Goal: Task Accomplishment & Management: Manage account settings

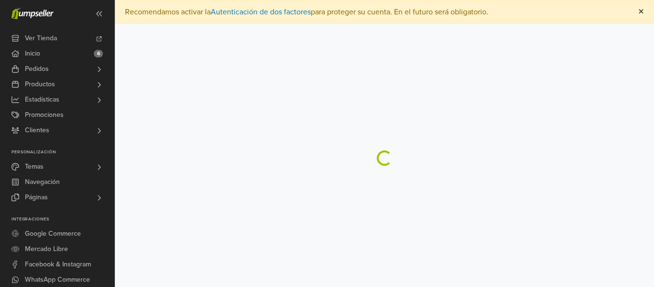
click at [644, 12] on span "×" at bounding box center [642, 12] width 6 height 14
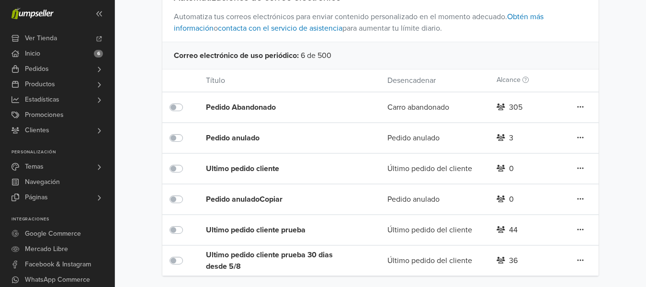
scroll to position [59, 0]
drag, startPoint x: 302, startPoint y: 227, endPoint x: 250, endPoint y: 221, distance: 53.0
click at [250, 221] on div "Ultimo pedido cliente prueba" at bounding box center [271, 230] width 131 height 30
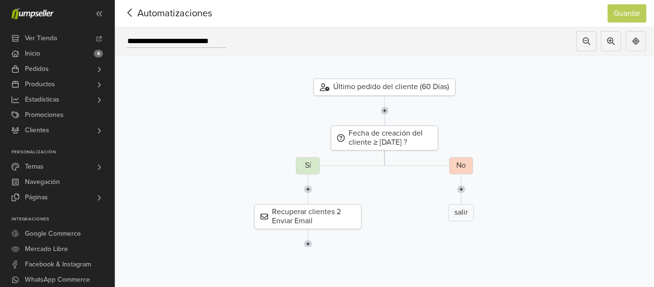
click at [127, 16] on icon at bounding box center [130, 13] width 15 height 12
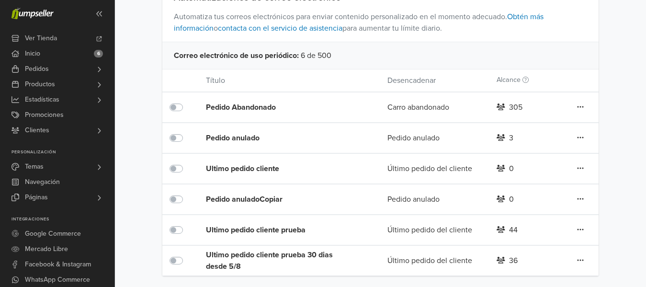
scroll to position [59, 0]
click at [236, 260] on div "Ultimo pedido cliente prueba 30 dias desde 5/8" at bounding box center [279, 260] width 146 height 23
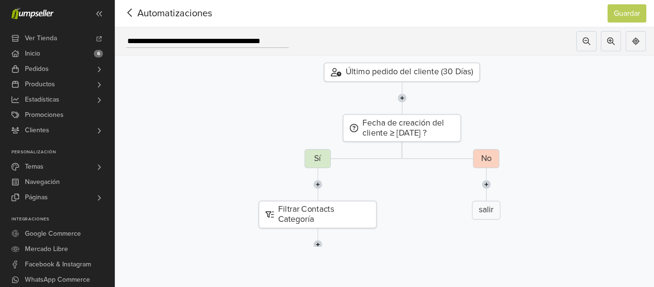
click at [318, 184] on img at bounding box center [317, 184] width 9 height 33
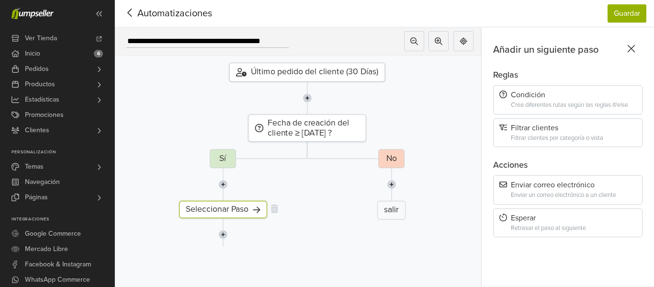
click at [221, 210] on div "Seleccionar Paso" at bounding box center [223, 210] width 88 height 18
click at [129, 11] on icon at bounding box center [130, 13] width 15 height 12
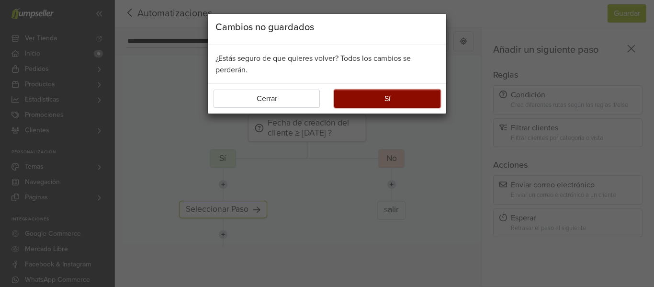
click at [427, 98] on button "Sí" at bounding box center [387, 99] width 106 height 18
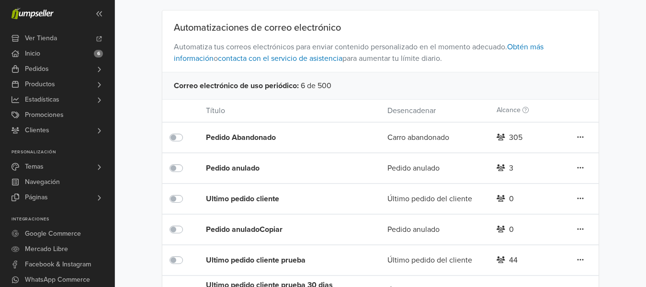
scroll to position [59, 0]
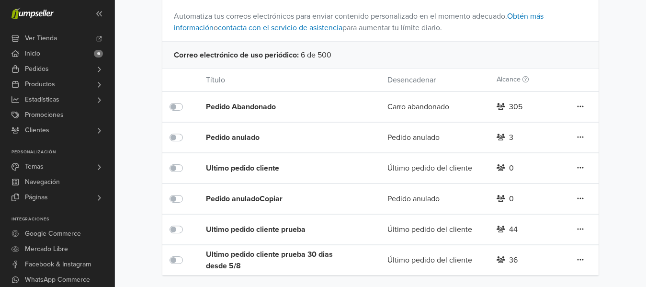
click at [226, 258] on div "Ultimo pedido cliente prueba 30 dias desde 5/8" at bounding box center [279, 260] width 146 height 23
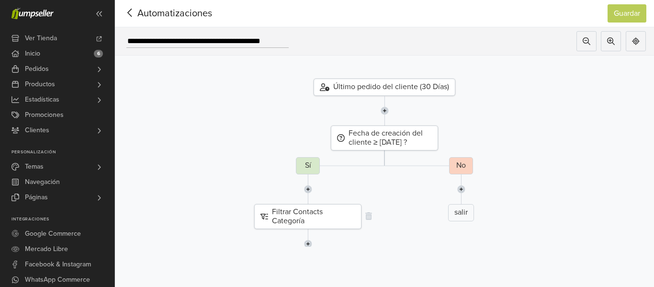
click at [303, 221] on div "Filtrar Contacts Categoría" at bounding box center [307, 216] width 107 height 25
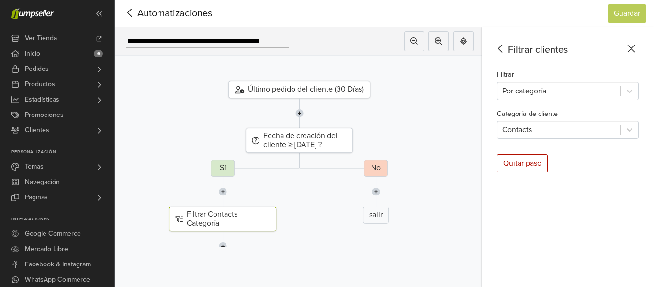
click at [240, 190] on div at bounding box center [376, 192] width 396 height 30
click at [498, 51] on icon at bounding box center [500, 49] width 15 height 12
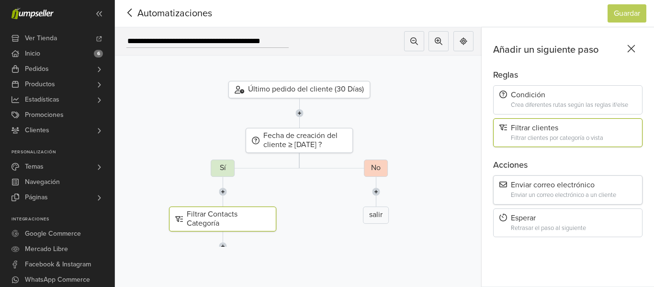
click at [536, 198] on div "Enviar un correo electrónico a un cliente" at bounding box center [574, 195] width 126 height 7
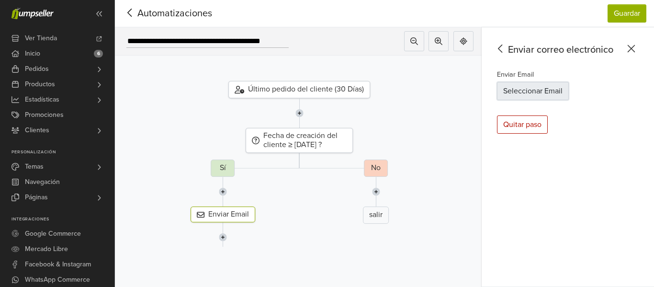
click at [514, 86] on button "Seleccionar Email" at bounding box center [533, 91] width 72 height 18
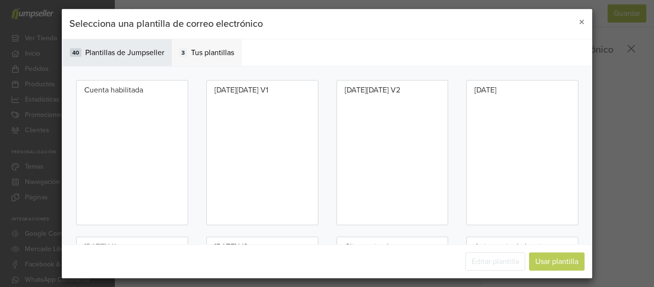
click at [219, 52] on span "Tus plantillas" at bounding box center [212, 51] width 43 height 11
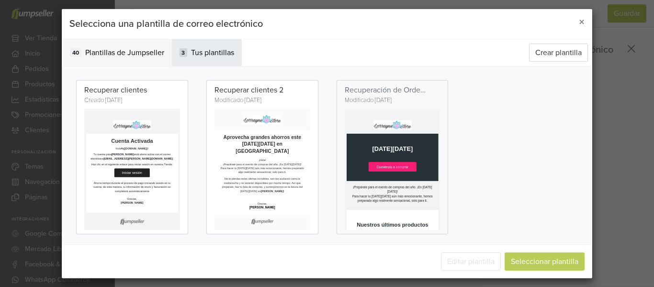
click at [122, 47] on span "Plantillas de Jumpseller" at bounding box center [124, 51] width 79 height 11
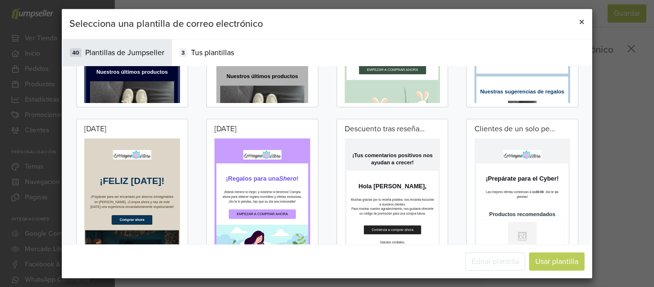
click at [578, 26] on button "×" at bounding box center [582, 22] width 21 height 27
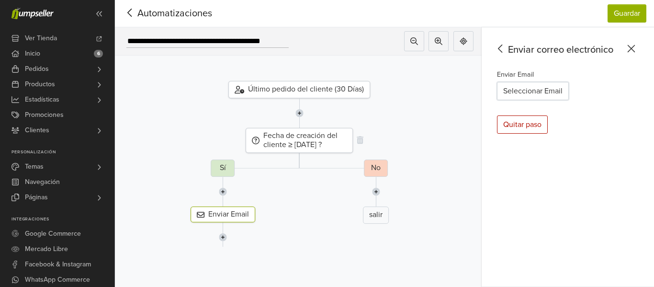
click at [298, 145] on div "Fecha de creación del cliente ≥ [DATE] ?" at bounding box center [299, 140] width 107 height 25
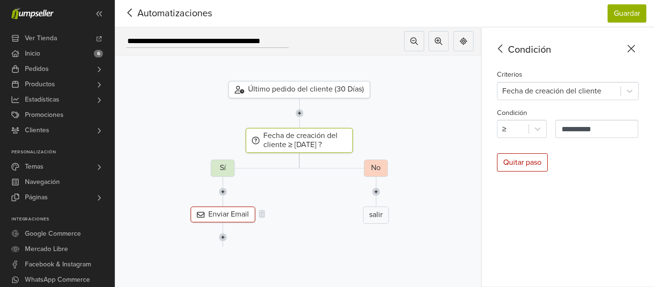
click at [226, 214] on div "Enviar Email" at bounding box center [223, 214] width 65 height 16
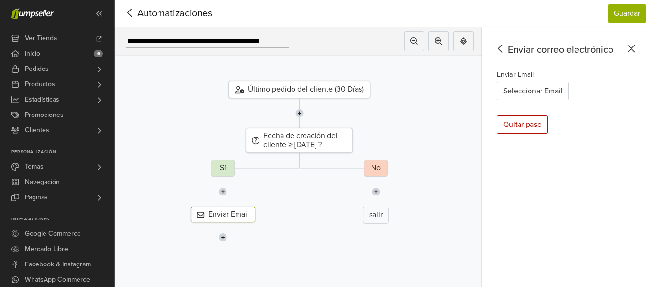
click at [500, 47] on icon at bounding box center [500, 49] width 4 height 8
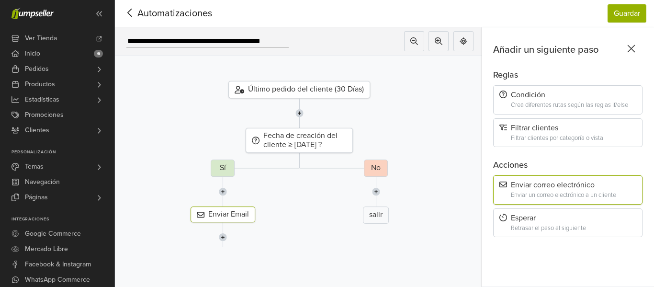
click at [533, 197] on div "Enviar un correo electrónico a un cliente" at bounding box center [574, 195] width 126 height 7
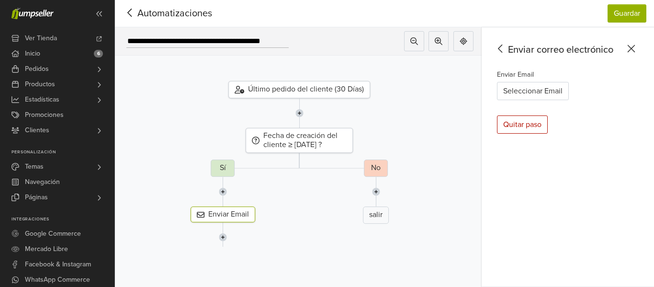
click at [632, 47] on icon at bounding box center [631, 49] width 15 height 12
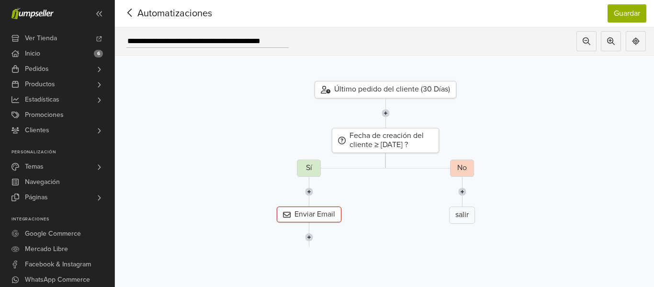
click at [310, 240] on img at bounding box center [309, 237] width 8 height 30
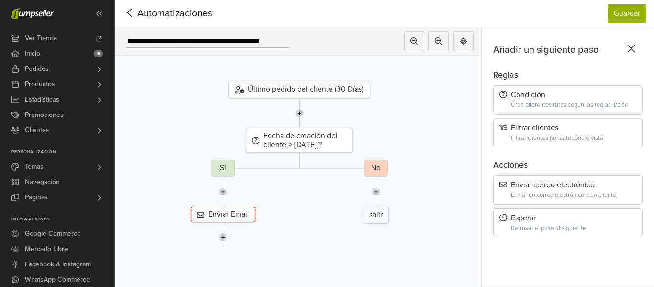
click at [632, 47] on icon at bounding box center [631, 49] width 15 height 12
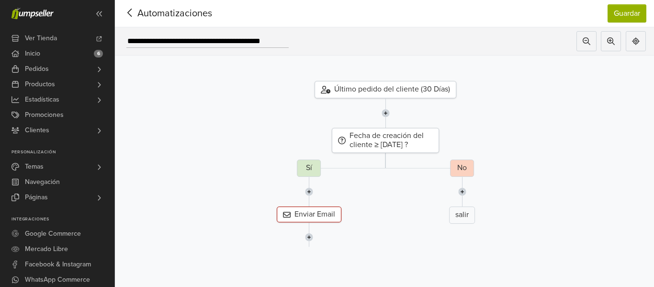
click at [136, 13] on icon at bounding box center [130, 13] width 15 height 12
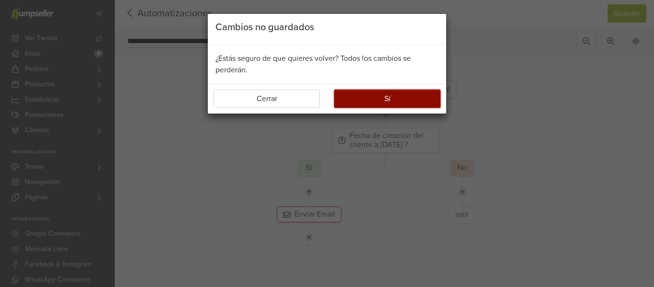
click at [367, 99] on button "Sí" at bounding box center [387, 99] width 106 height 18
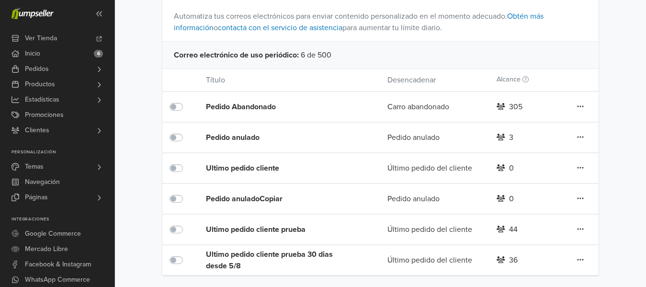
click at [218, 228] on div "Ultimo pedido cliente prueba" at bounding box center [279, 229] width 146 height 11
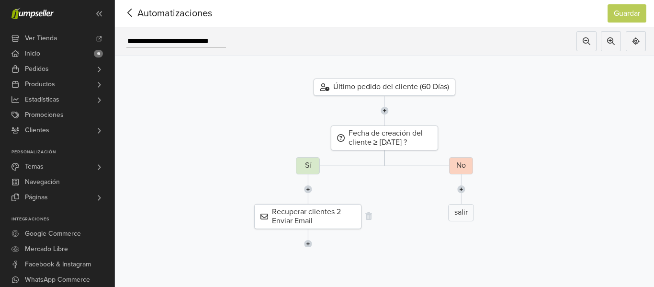
click at [284, 222] on div "Recuperar clientes 2 Enviar Email" at bounding box center [307, 216] width 107 height 25
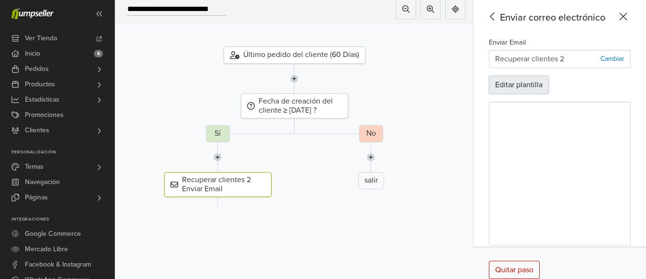
click at [545, 82] on button "Editar plantilla" at bounding box center [519, 85] width 60 height 18
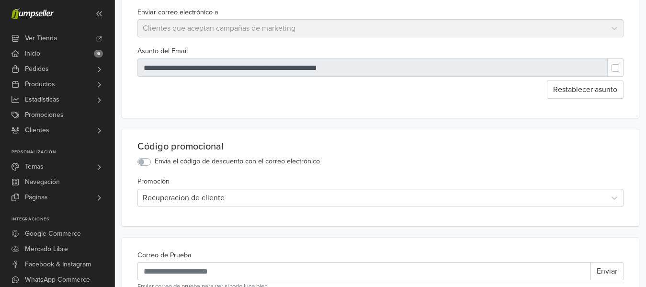
click at [263, 67] on div at bounding box center [373, 67] width 471 height 18
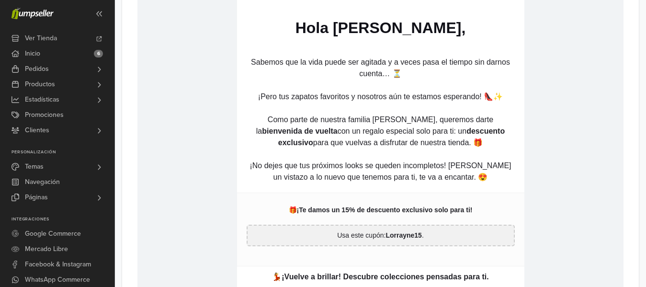
scroll to position [623, 0]
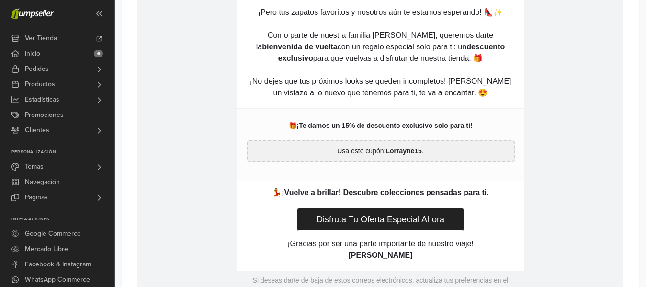
click at [425, 152] on p "Usa este cupón: Lorrayne15 ." at bounding box center [380, 151] width 257 height 10
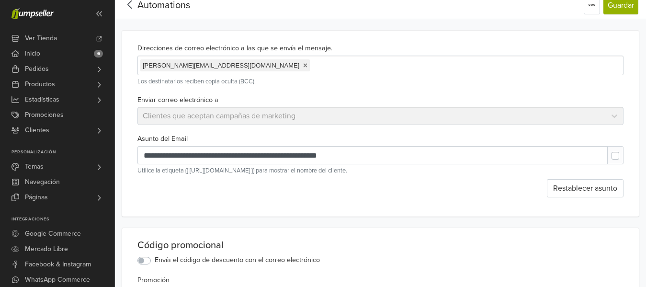
scroll to position [0, 0]
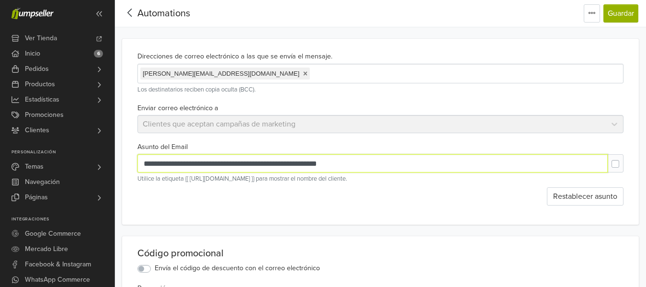
click at [359, 165] on input "**********" at bounding box center [373, 163] width 470 height 18
click at [206, 164] on input "**********" at bounding box center [373, 163] width 470 height 18
type input "**********"
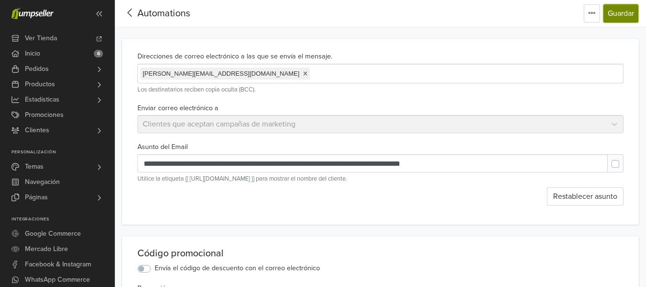
click at [619, 17] on button "Guardar" at bounding box center [621, 13] width 35 height 18
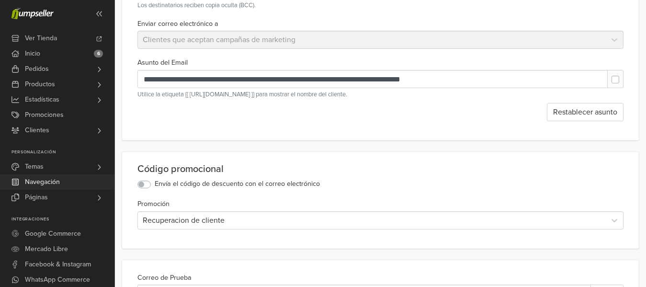
scroll to position [96, 0]
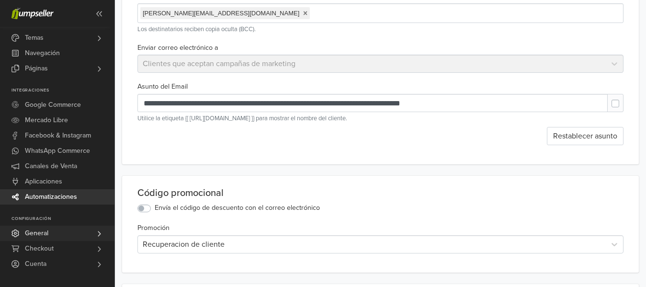
click at [87, 235] on link "General" at bounding box center [57, 233] width 115 height 15
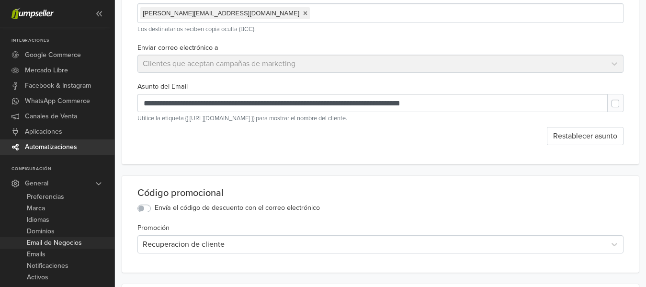
click at [74, 245] on span "Email de Negocios" at bounding box center [54, 242] width 55 height 11
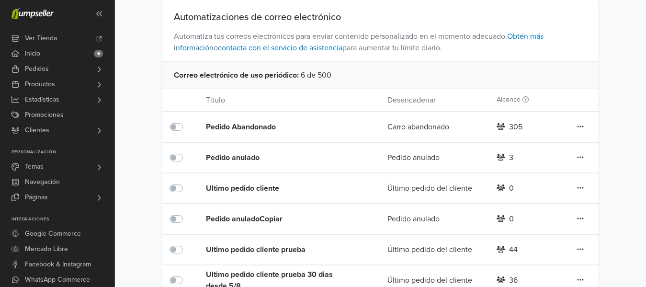
scroll to position [83, 0]
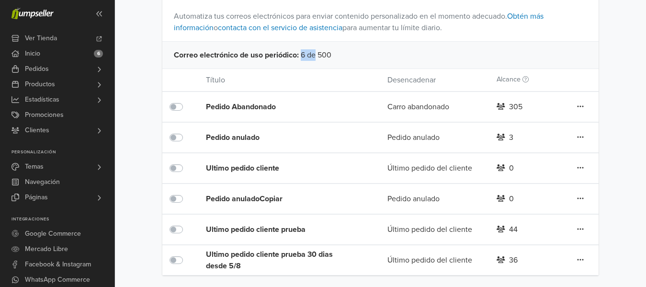
drag, startPoint x: 302, startPoint y: 57, endPoint x: 317, endPoint y: 54, distance: 15.2
click at [316, 54] on div "Correo electrónico de uso periódico : 6 de 500" at bounding box center [380, 54] width 436 height 27
click at [334, 54] on div "Correo electrónico de uso periódico : 6 de 500" at bounding box center [380, 54] width 436 height 27
drag, startPoint x: 314, startPoint y: 57, endPoint x: 343, endPoint y: 54, distance: 28.9
click at [342, 54] on div "Correo electrónico de uso periódico : 6 de 500" at bounding box center [380, 54] width 436 height 27
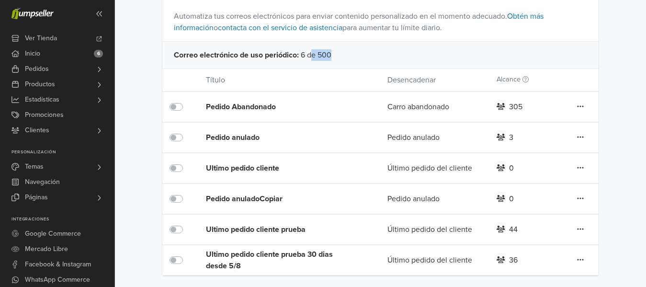
click at [356, 54] on div "Correo electrónico de uso periódico : 6 de 500" at bounding box center [380, 54] width 436 height 27
click at [469, 99] on div "Pedido Abandonado Carro abandonado 305 Editar Duplicar Eliminar" at bounding box center [380, 107] width 436 height 31
drag, startPoint x: 517, startPoint y: 238, endPoint x: 502, endPoint y: 236, distance: 15.5
click at [502, 236] on div "Ultimo pedido cliente prueba Último pedido del cliente 44 Editar Duplicar Elimi…" at bounding box center [380, 229] width 436 height 31
drag, startPoint x: 519, startPoint y: 258, endPoint x: 504, endPoint y: 257, distance: 15.8
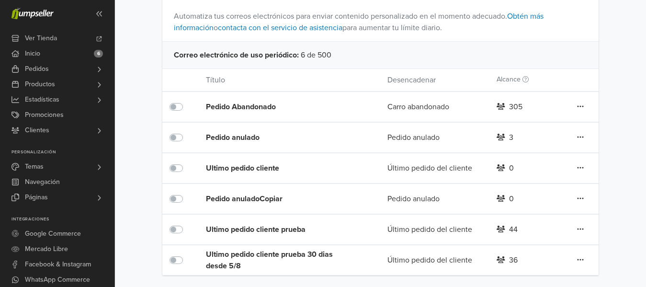
click at [503, 259] on div "36" at bounding box center [526, 259] width 73 height 11
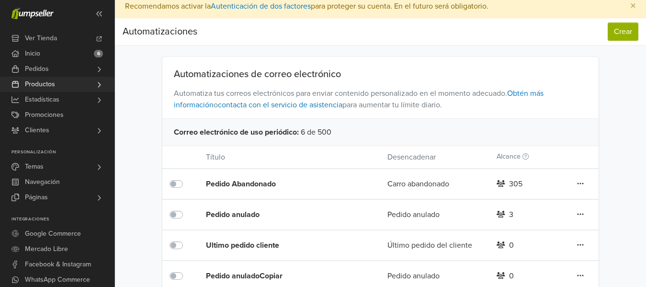
scroll to position [0, 0]
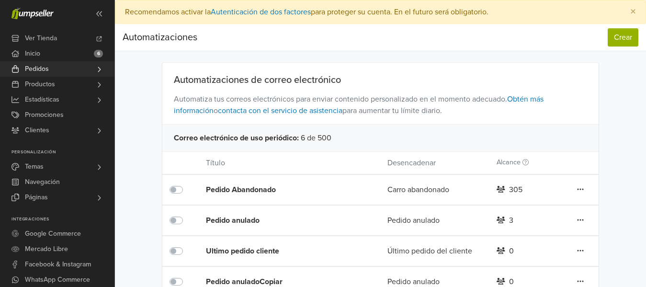
click at [55, 68] on link "Pedidos" at bounding box center [57, 68] width 115 height 15
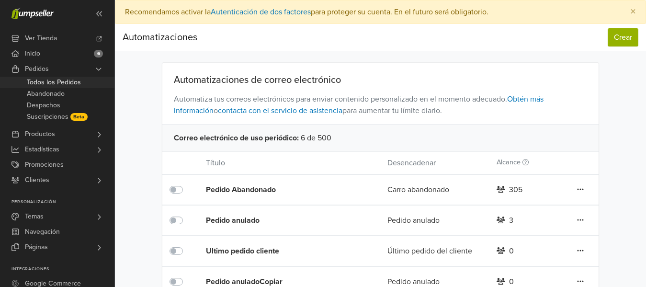
click at [54, 81] on span "Todos los Pedidos" at bounding box center [54, 82] width 54 height 11
